Goal: Task Accomplishment & Management: Manage account settings

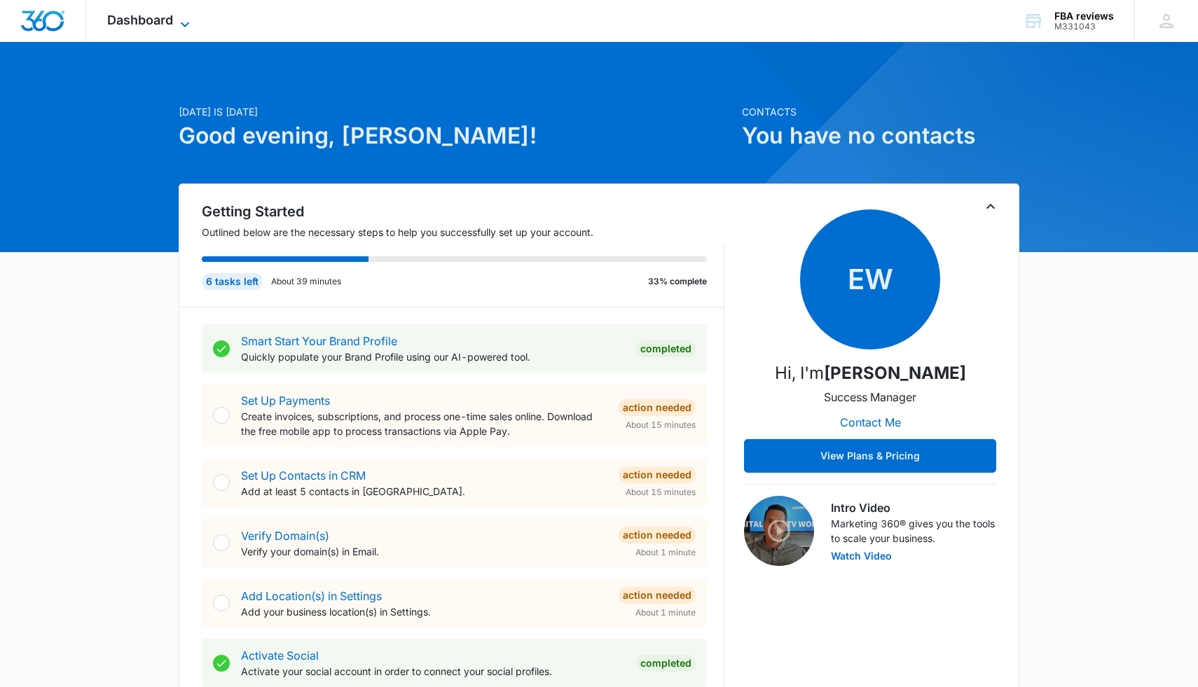
click at [163, 24] on span "Dashboard" at bounding box center [140, 20] width 66 height 15
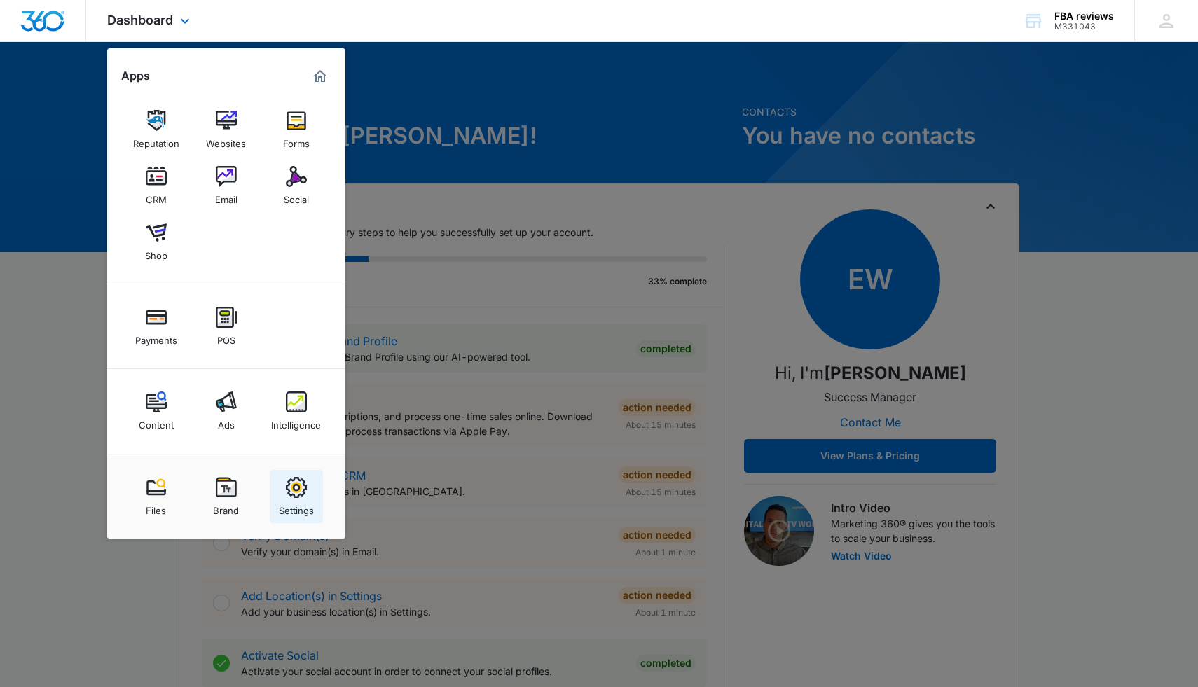
click at [300, 500] on div "Settings" at bounding box center [296, 507] width 35 height 18
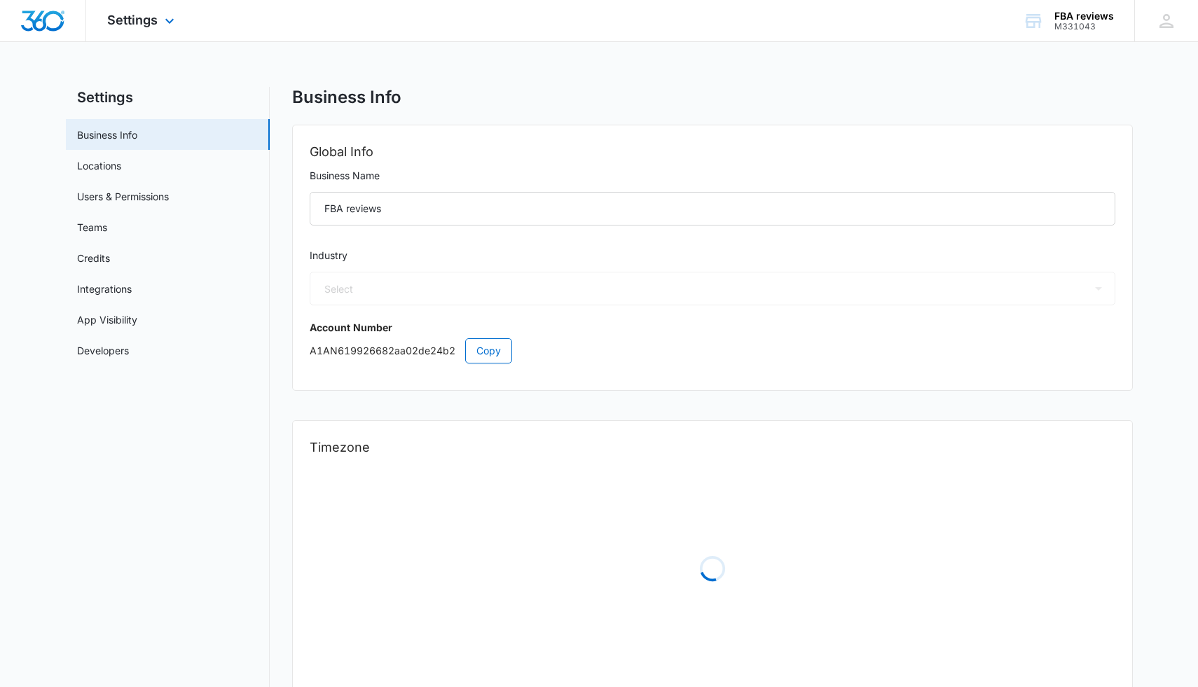
select select "32"
select select "US"
select select "America/Denver"
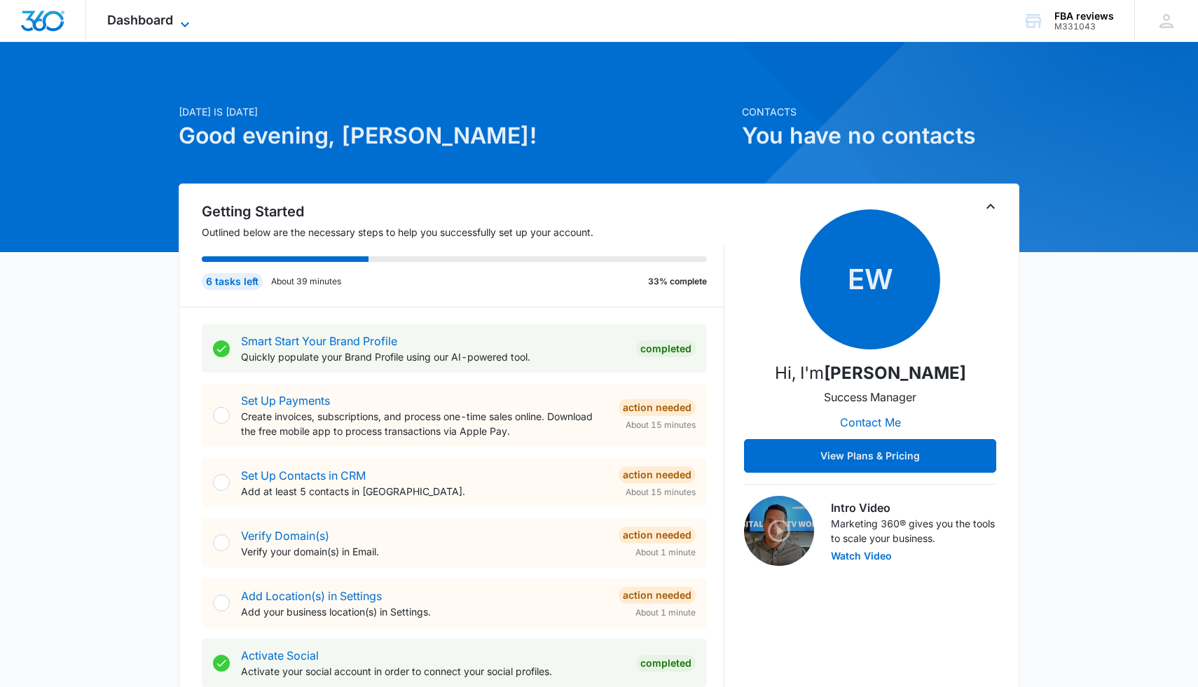
click at [135, 26] on span "Dashboard" at bounding box center [140, 20] width 66 height 15
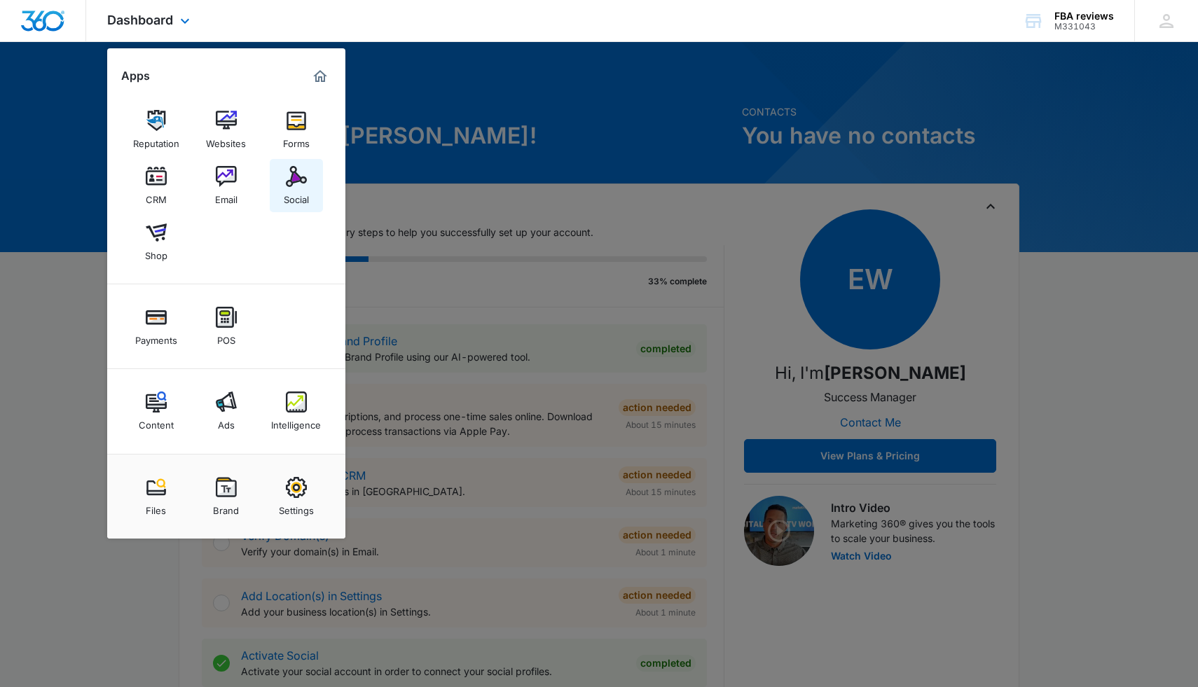
click at [294, 188] on div "Social" at bounding box center [296, 196] width 25 height 18
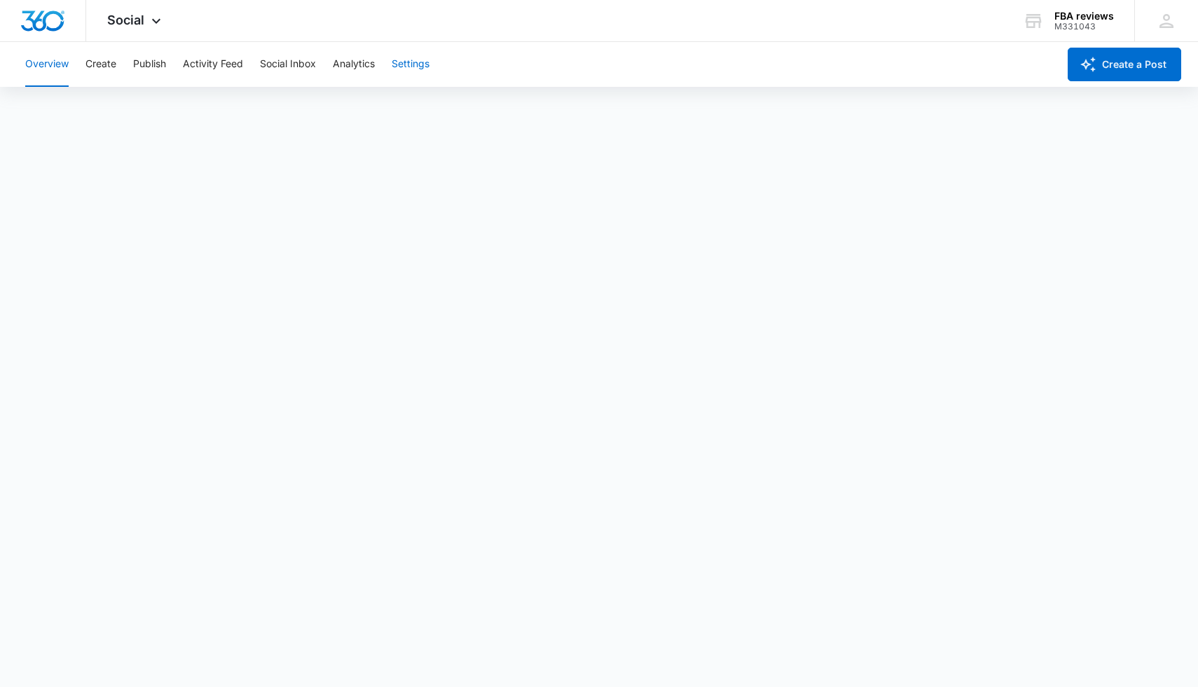
click at [409, 67] on button "Settings" at bounding box center [411, 64] width 38 height 45
